Goal: Transaction & Acquisition: Obtain resource

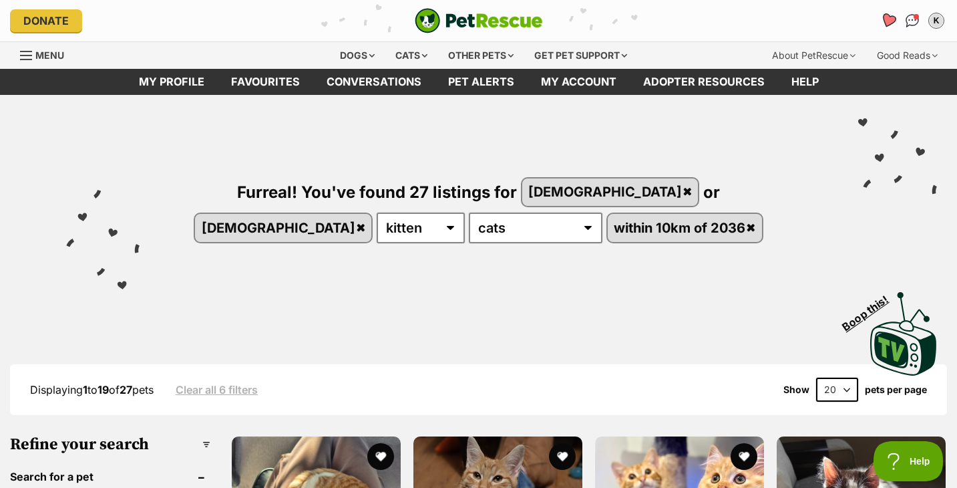
click at [886, 25] on icon "Favourites" at bounding box center [888, 20] width 16 height 15
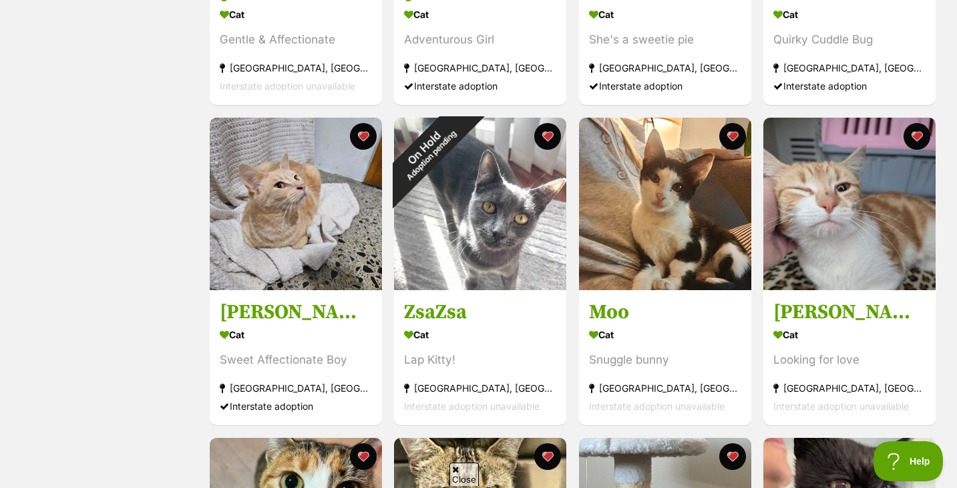
scroll to position [1132, 0]
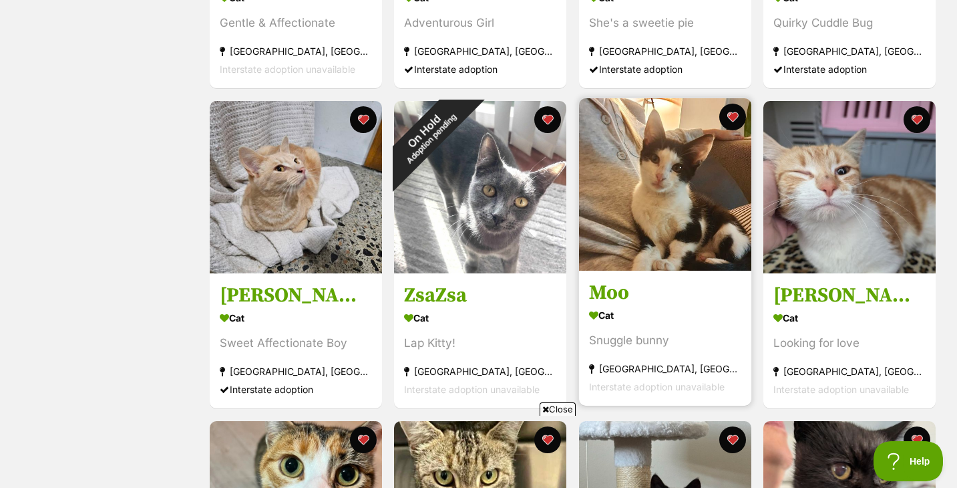
click at [681, 172] on img at bounding box center [665, 184] width 172 height 172
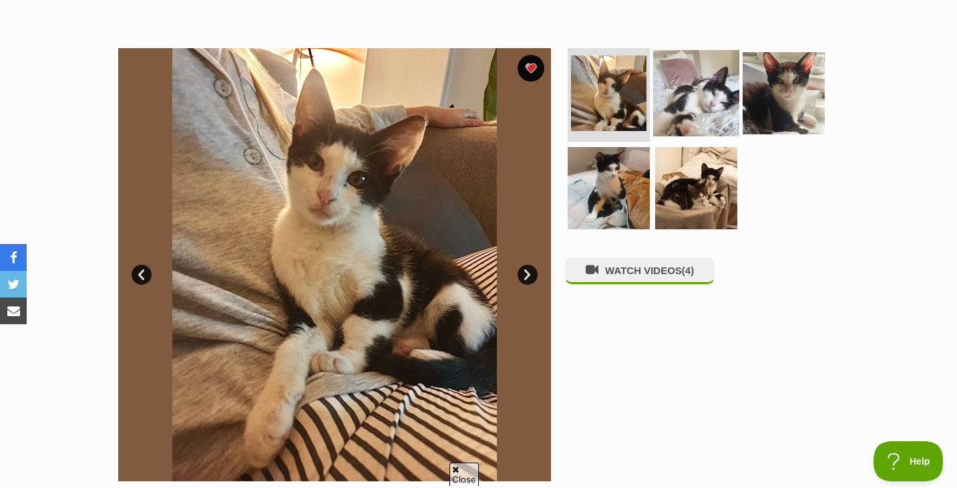
click at [685, 112] on img at bounding box center [696, 93] width 86 height 86
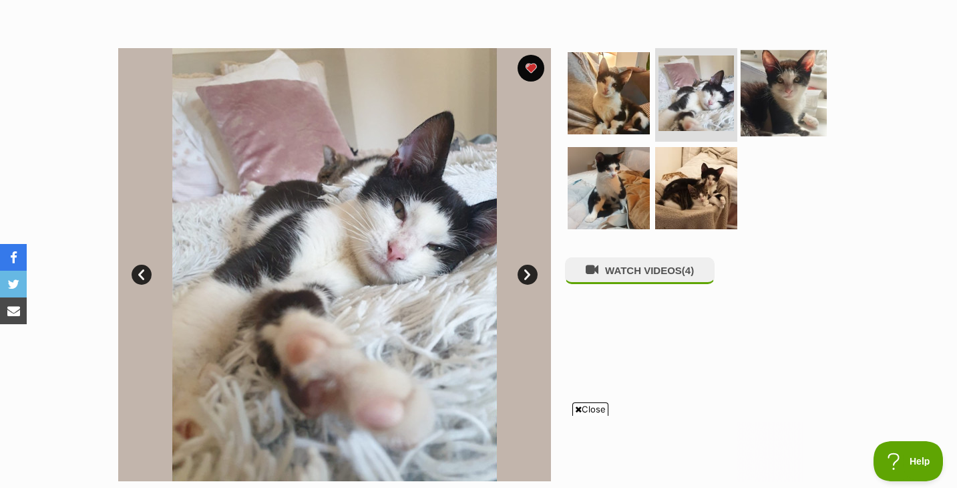
click at [769, 102] on img at bounding box center [784, 93] width 86 height 86
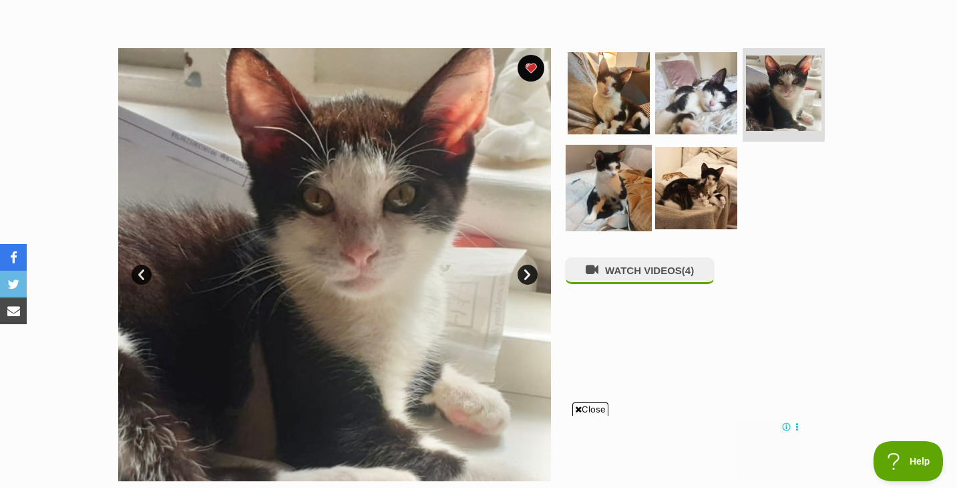
click at [602, 166] on img at bounding box center [609, 187] width 86 height 86
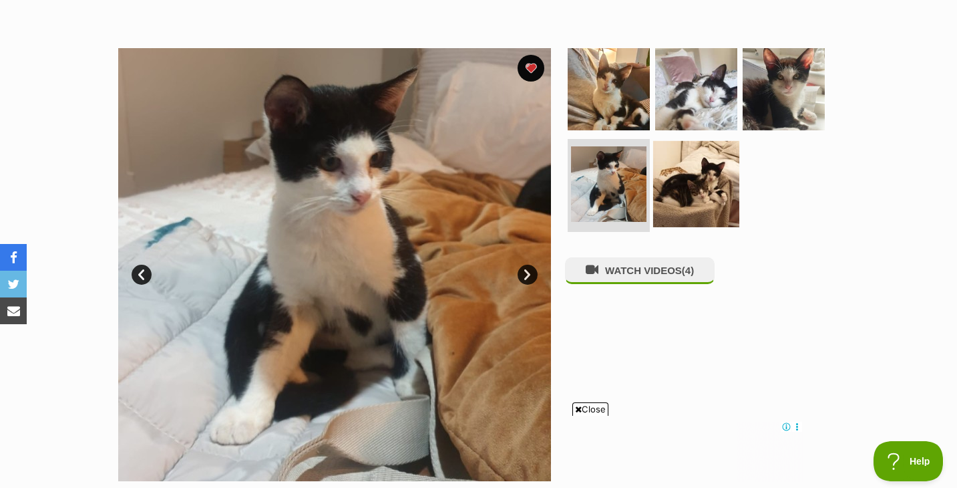
click at [697, 166] on img at bounding box center [696, 183] width 86 height 86
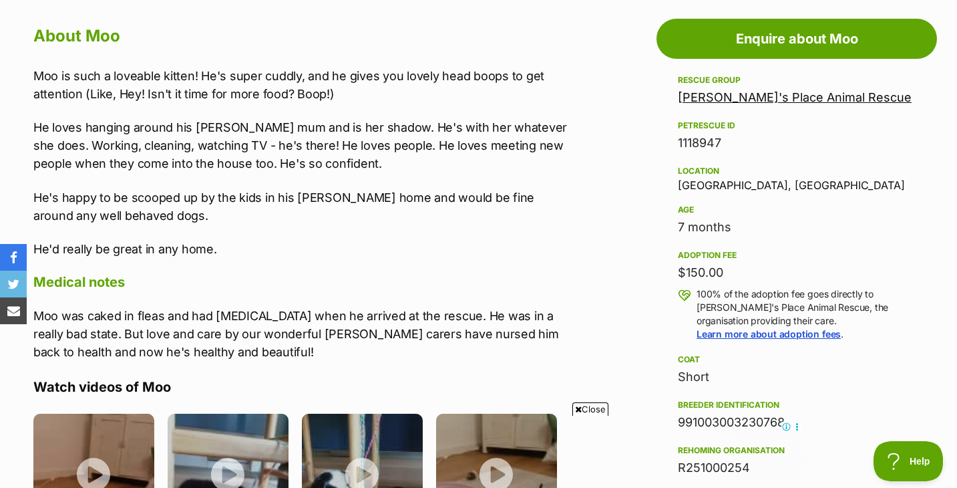
scroll to position [789, 0]
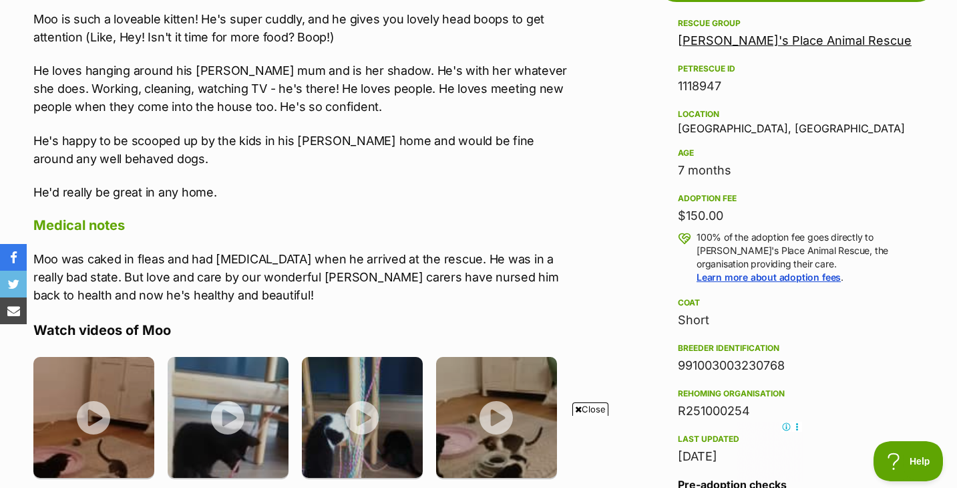
click at [439, 158] on p "He's happy to be scooped up by the kids in his [PERSON_NAME] home and would be …" at bounding box center [301, 150] width 537 height 36
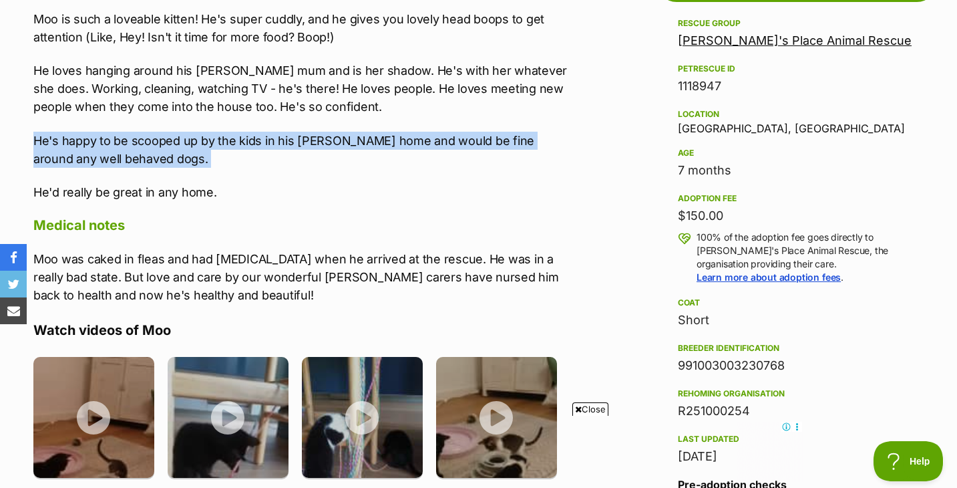
click at [439, 158] on p "He's happy to be scooped up by the kids in his [PERSON_NAME] home and would be …" at bounding box center [301, 150] width 537 height 36
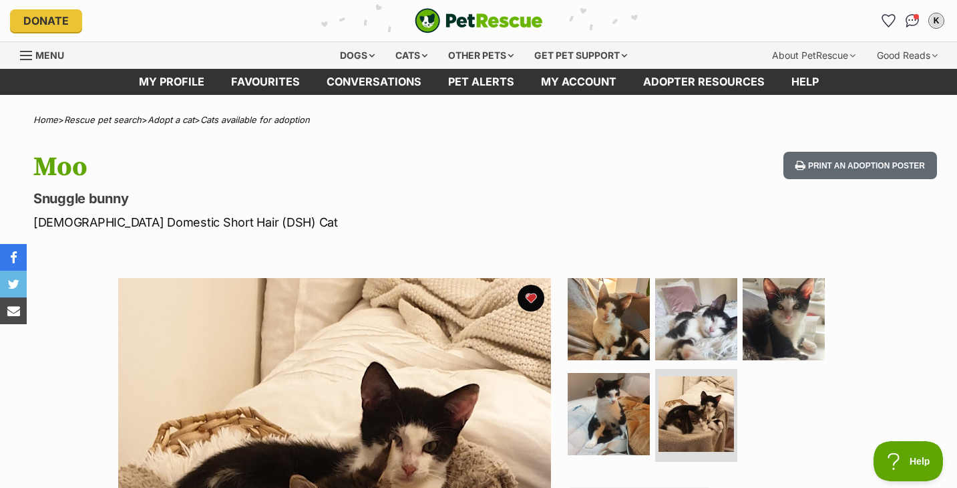
scroll to position [0, 0]
click at [460, 165] on h1 "Moo" at bounding box center [308, 167] width 550 height 31
